Goal: Find specific page/section: Find specific page/section

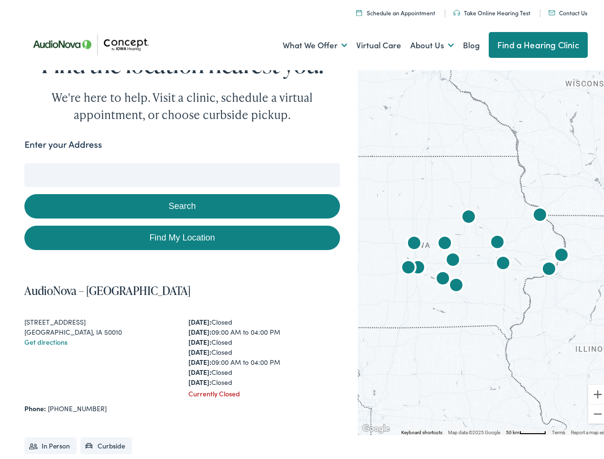
click at [306, 43] on link "What We Offer" at bounding box center [315, 42] width 65 height 35
click at [422, 43] on link "About Us" at bounding box center [432, 42] width 44 height 35
click at [386, 161] on button "Search" at bounding box center [390, 161] width 12 height 12
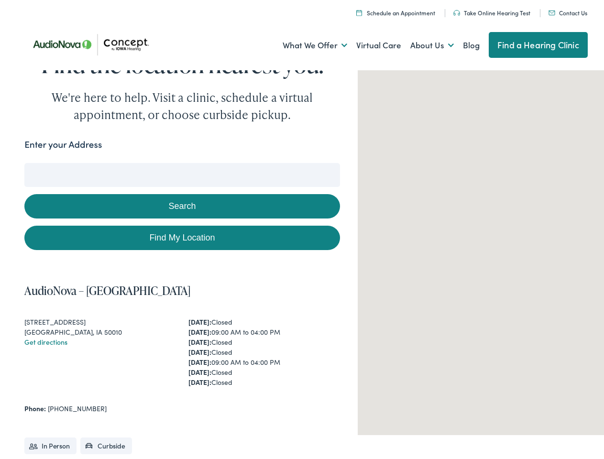
click at [180, 203] on button "Search" at bounding box center [181, 203] width 315 height 24
click at [478, 248] on div at bounding box center [485, 249] width 254 height 368
